Goal: Find specific page/section: Find specific page/section

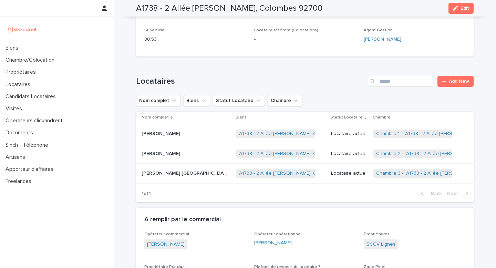
scroll to position [217, 0]
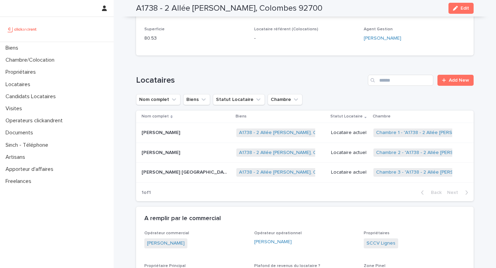
click at [195, 171] on p "[PERSON_NAME] [GEOGRAPHIC_DATA]" at bounding box center [184, 171] width 87 height 7
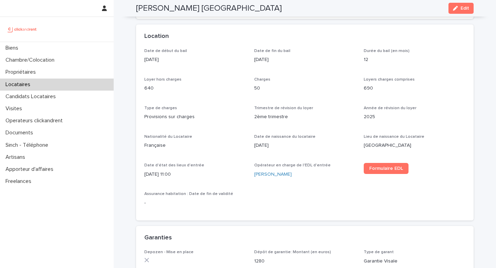
scroll to position [312, 0]
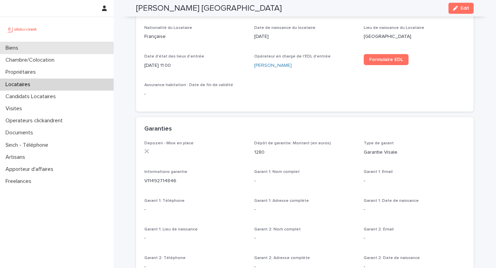
click at [91, 46] on div "Biens" at bounding box center [57, 48] width 114 height 12
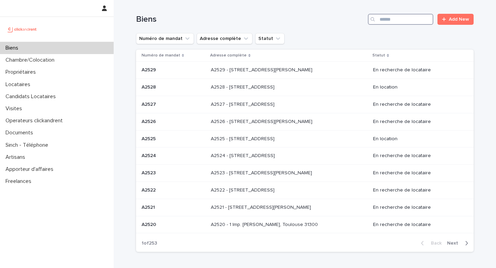
click at [388, 19] on input "Search" at bounding box center [400, 19] width 65 height 11
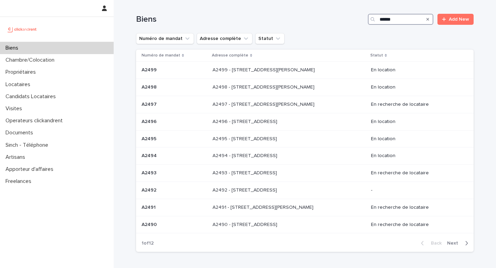
type input "*****"
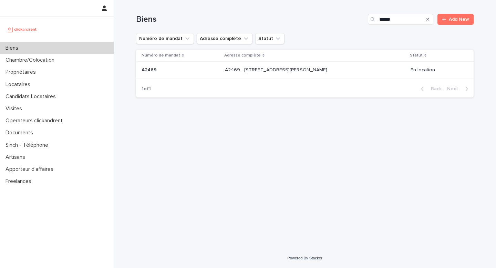
click at [308, 69] on p "A2469 - [STREET_ADDRESS][PERSON_NAME]" at bounding box center [277, 69] width 104 height 7
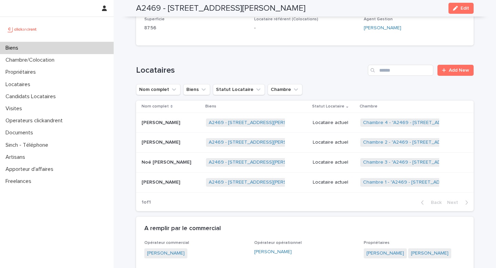
scroll to position [325, 0]
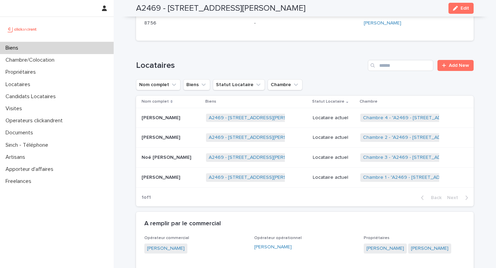
click at [189, 115] on div "[PERSON_NAME] [PERSON_NAME]" at bounding box center [170, 117] width 59 height 11
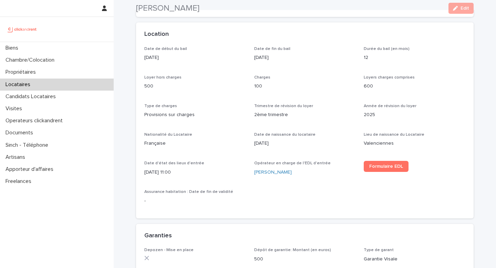
scroll to position [308, 0]
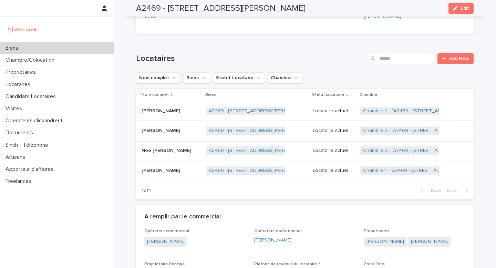
scroll to position [335, 0]
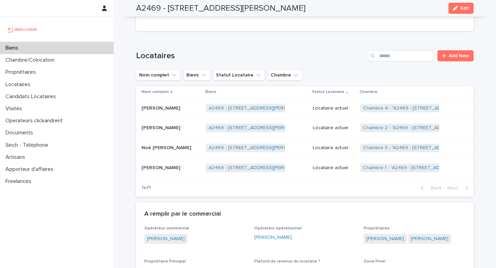
click at [181, 124] on p "[PERSON_NAME]" at bounding box center [161, 127] width 40 height 7
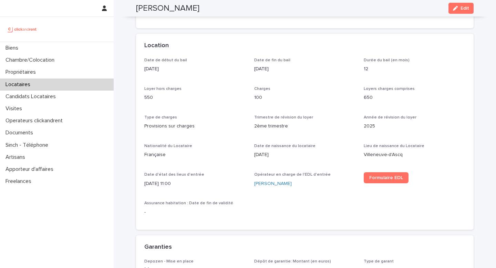
scroll to position [195, 0]
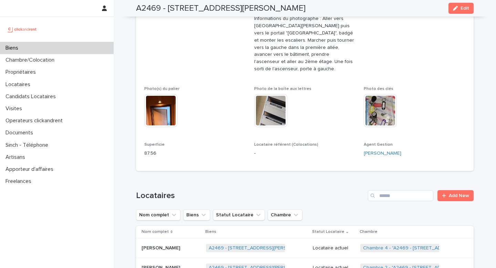
scroll to position [343, 0]
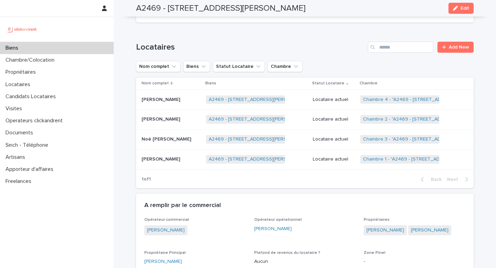
click at [184, 135] on p "Noé [PERSON_NAME]" at bounding box center [166, 138] width 51 height 7
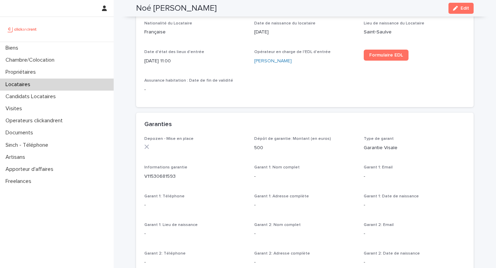
scroll to position [315, 0]
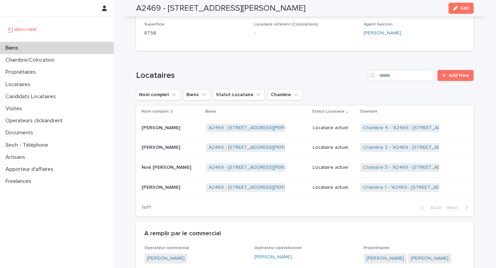
scroll to position [362, 0]
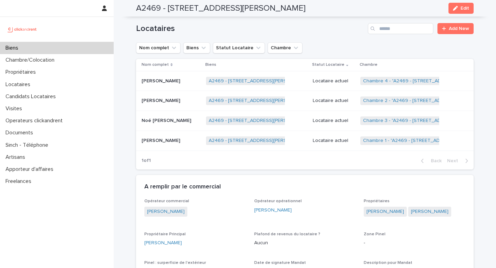
click at [200, 138] on div "[PERSON_NAME] [PERSON_NAME]" at bounding box center [170, 140] width 59 height 11
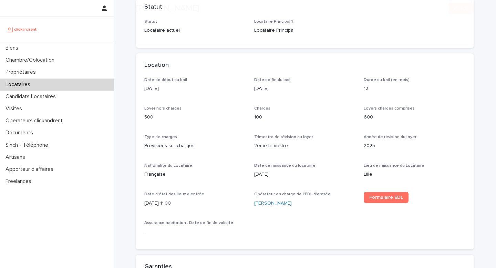
scroll to position [178, 0]
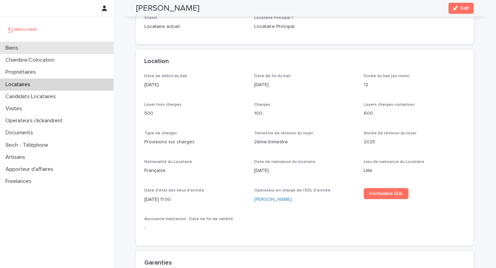
click at [47, 51] on div "Biens" at bounding box center [57, 48] width 114 height 12
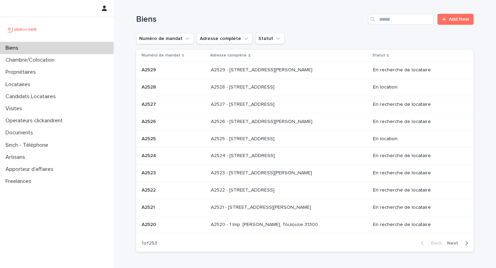
click at [412, 13] on div "Biens Add New" at bounding box center [304, 16] width 337 height 33
click at [412, 20] on input "Search" at bounding box center [400, 19] width 65 height 11
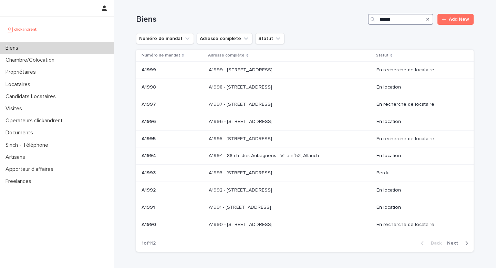
type input "*****"
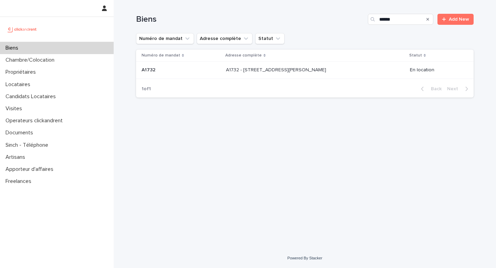
click at [308, 66] on p "A1732 - [STREET_ADDRESS][PERSON_NAME]" at bounding box center [277, 69] width 102 height 7
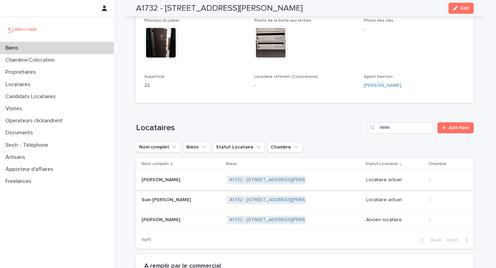
scroll to position [209, 0]
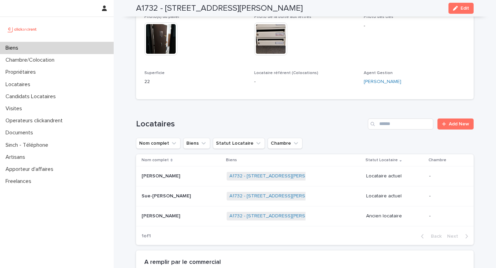
click at [181, 191] on div "Sue-[PERSON_NAME]" at bounding box center [181, 195] width 80 height 11
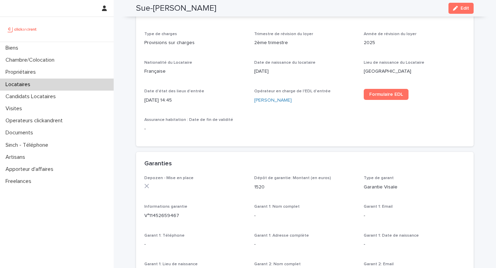
scroll to position [269, 0]
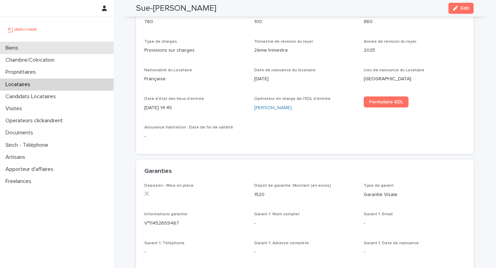
click at [63, 48] on div "Biens" at bounding box center [57, 48] width 114 height 12
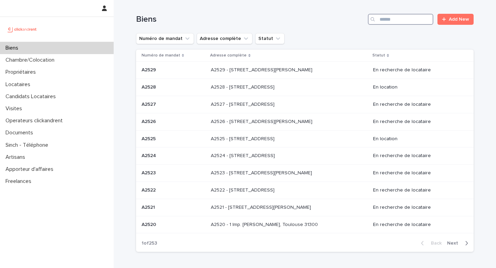
click at [392, 21] on input "Search" at bounding box center [400, 19] width 65 height 11
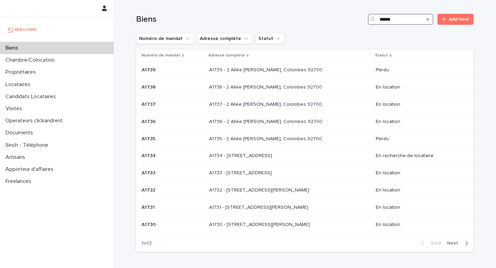
type input "*****"
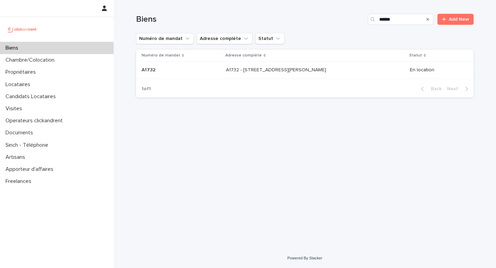
click at [330, 67] on div "A1732 - [STREET_ADDRESS][PERSON_NAME] - [STREET_ADDRESS][PERSON_NAME]" at bounding box center [315, 69] width 178 height 11
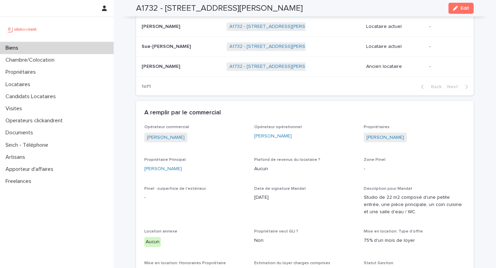
scroll to position [335, 0]
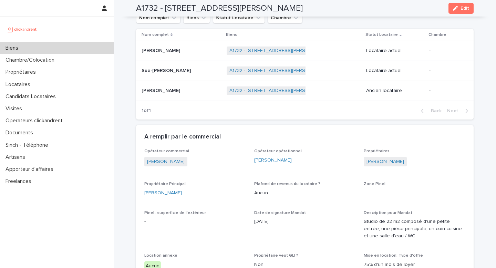
click at [183, 72] on p at bounding box center [181, 71] width 80 height 6
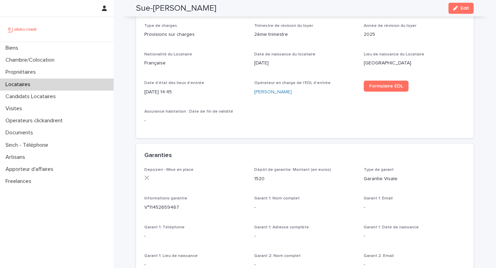
scroll to position [240, 0]
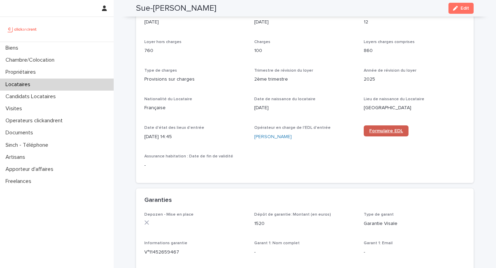
click at [383, 131] on span "Formulaire EDL" at bounding box center [386, 130] width 34 height 5
